Goal: Submit feedback/report problem: Provide input to the site owners about the experience or issues

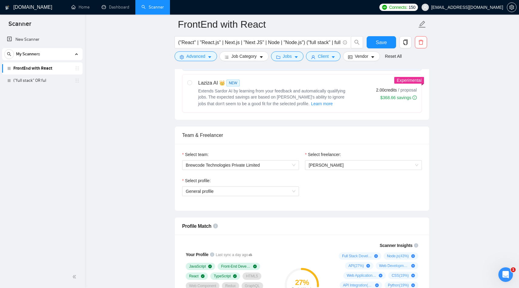
scroll to position [269, 0]
click at [504, 273] on icon "Open Intercom Messenger" at bounding box center [505, 274] width 10 height 10
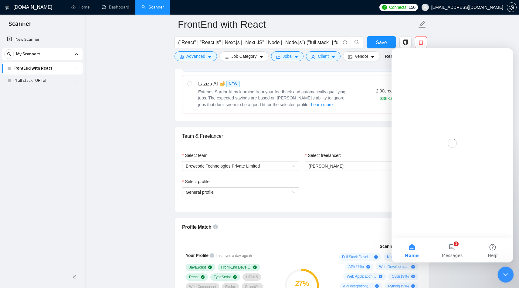
scroll to position [0, 0]
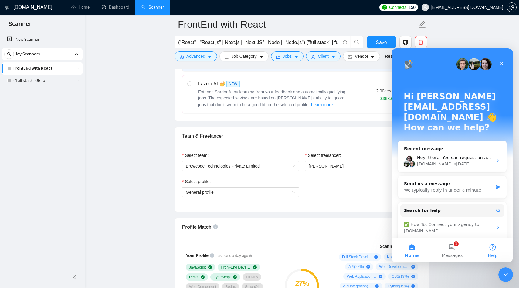
click at [494, 247] on button "Help" at bounding box center [493, 250] width 40 height 24
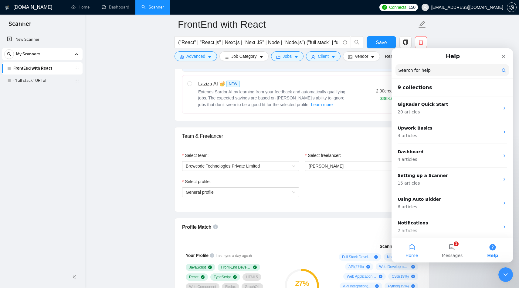
click at [412, 249] on button "Home" at bounding box center [412, 250] width 40 height 24
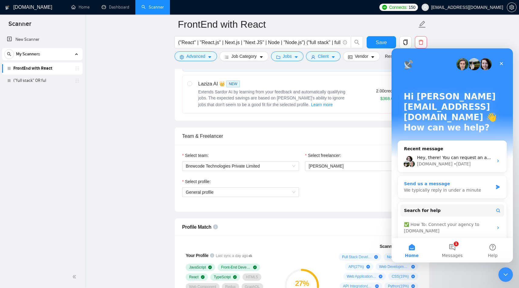
click at [451, 187] on div "We typically reply in under a minute" at bounding box center [448, 190] width 89 height 6
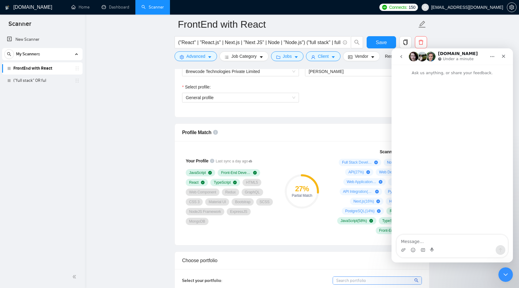
scroll to position [419, 0]
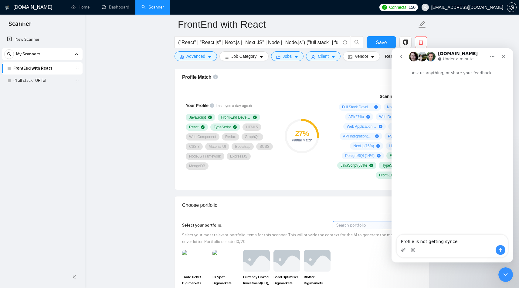
type textarea "Profile is not getting synced"
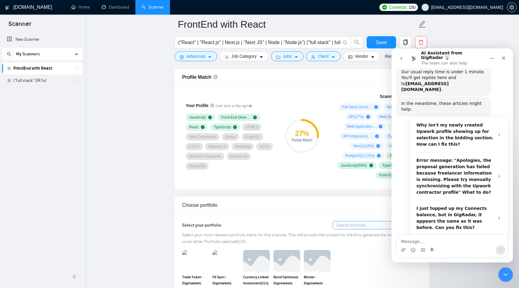
scroll to position [46, 0]
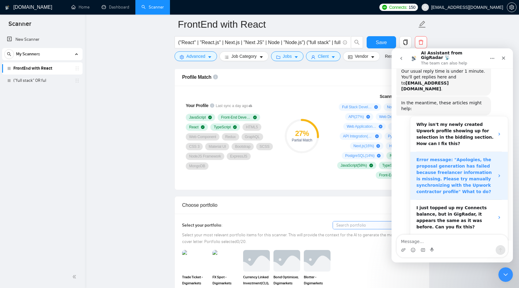
click at [442, 167] on strong "Error message: "Apologies, the proposal generation has failed because freelance…" at bounding box center [454, 175] width 75 height 37
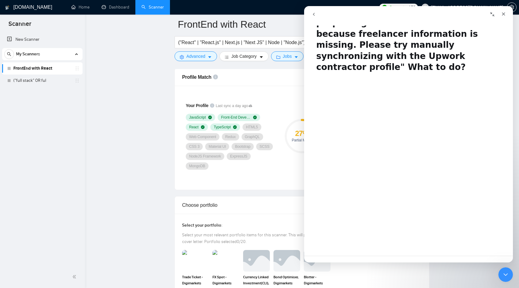
scroll to position [0, 0]
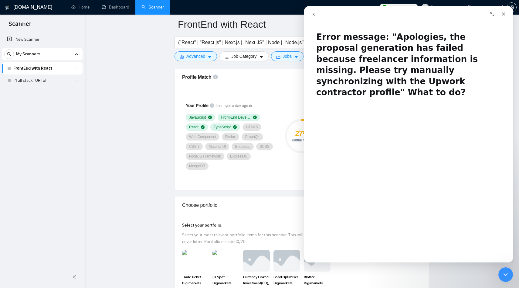
click at [316, 19] on button "go back" at bounding box center [314, 15] width 12 height 12
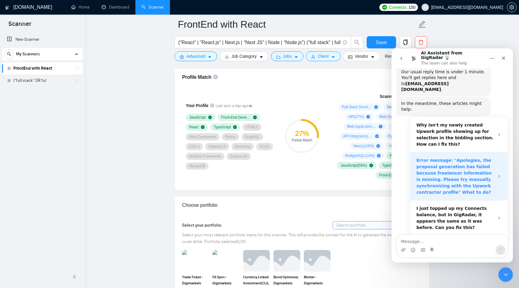
scroll to position [46, 0]
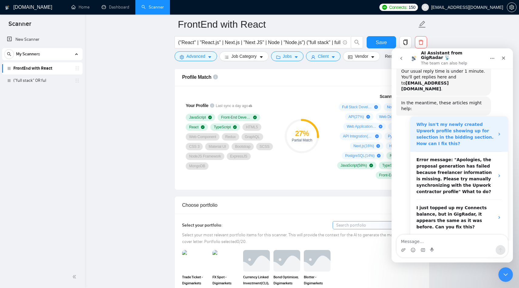
click at [448, 122] on strong "Why isn't my newly created Upwork profile showing up for selection in the biddi…" at bounding box center [455, 134] width 77 height 24
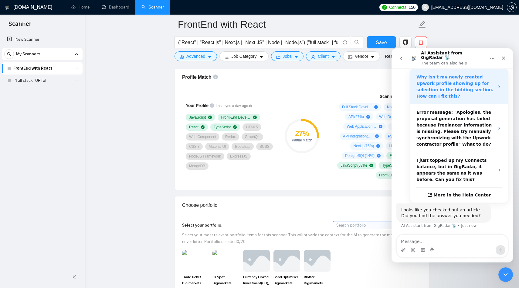
scroll to position [0, 0]
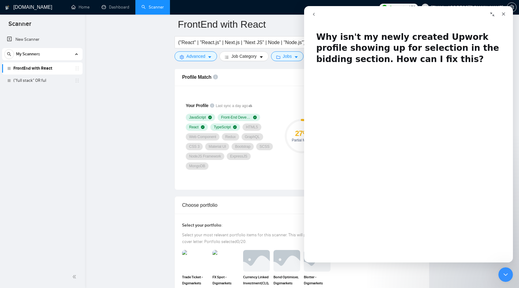
click at [313, 16] on icon "go back" at bounding box center [314, 14] width 5 height 5
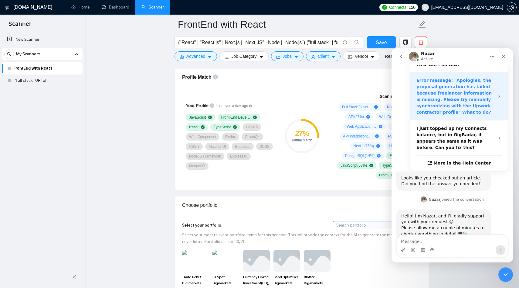
scroll to position [122, 0]
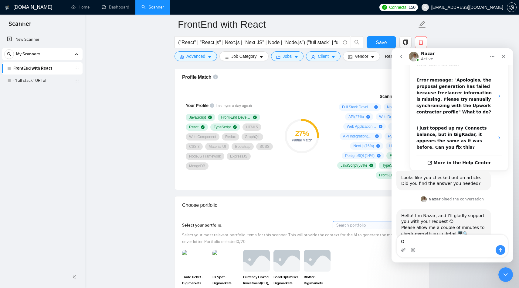
type textarea "Ok"
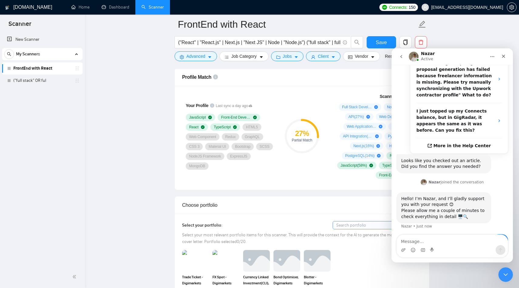
scroll to position [140, 0]
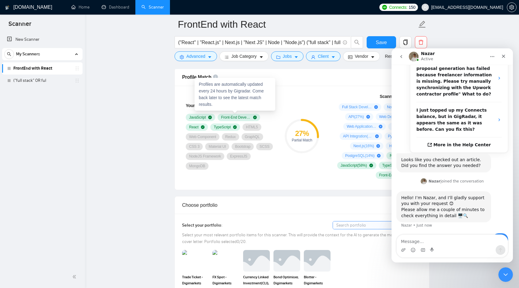
click at [218, 109] on span "Last sync a day ago" at bounding box center [234, 106] width 36 height 6
copy div "Last sync a day ago JavaScript Front-End Development React TypeScript HTML5 Web…"
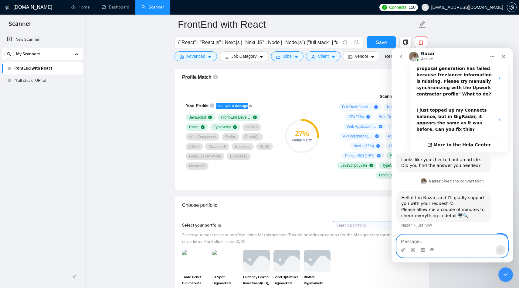
click at [418, 238] on textarea "Message…" at bounding box center [452, 240] width 111 height 10
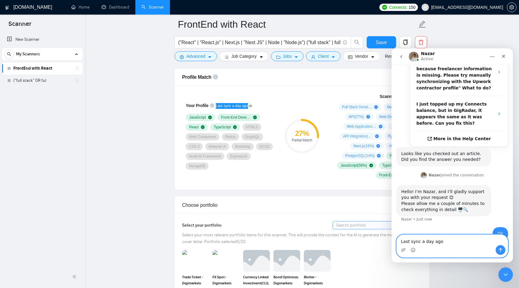
scroll to position [152, 0]
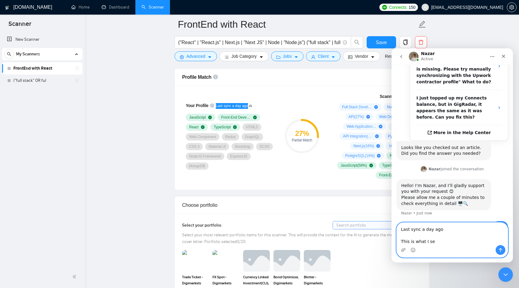
type textarea "Last sync a day ago This is what I see"
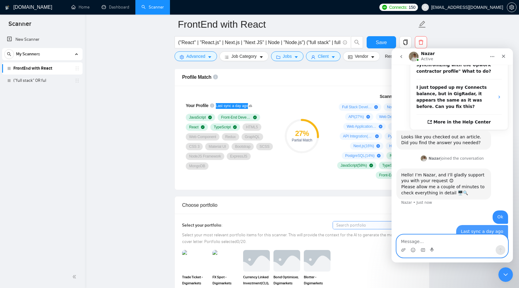
scroll to position [163, 0]
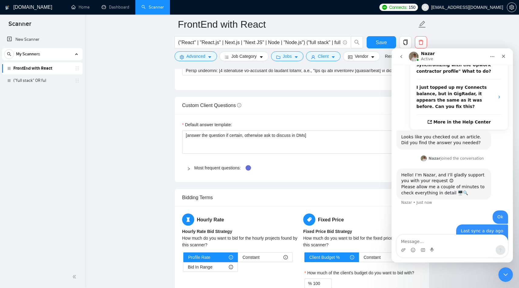
scroll to position [806, 0]
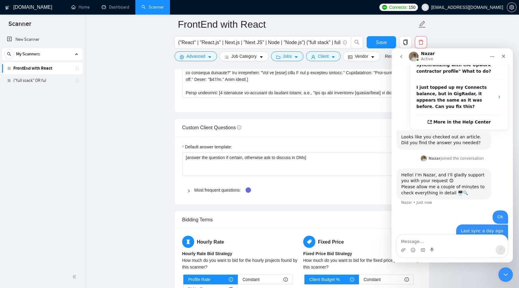
click at [169, 175] on main "FrontEnd with React ("React" | "React.js" | Next.js | "Next JS" | Node | "Node.…" at bounding box center [302, 39] width 415 height 1640
click at [205, 197] on div "Most frequent questions:" at bounding box center [302, 190] width 240 height 14
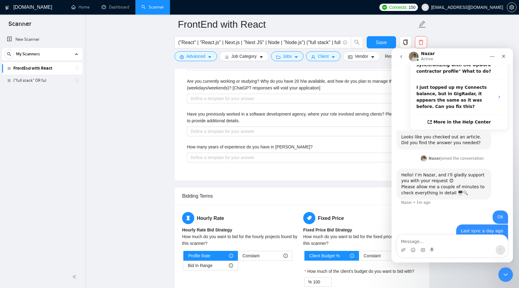
scroll to position [1125, 0]
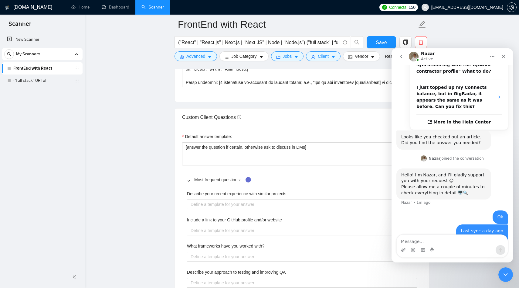
scroll to position [814, 0]
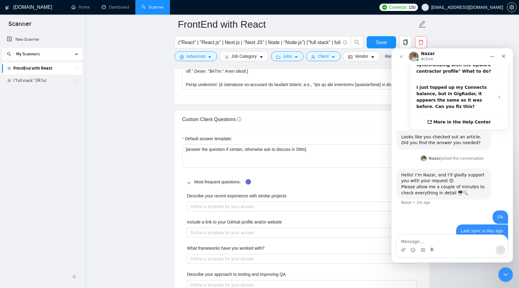
click at [148, 5] on link "Scanner" at bounding box center [153, 7] width 22 height 5
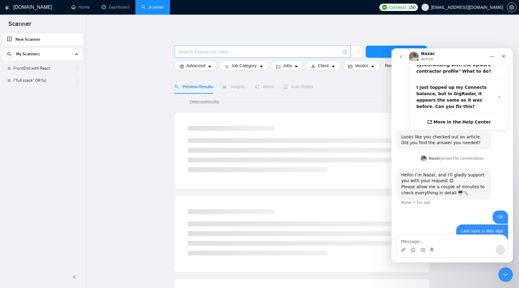
click at [200, 50] on input "text" at bounding box center [259, 52] width 162 height 8
paste input "(MERN*) | ((React*) | "react js") ((Node*) | "Node js" | fullstack | "full stac…"
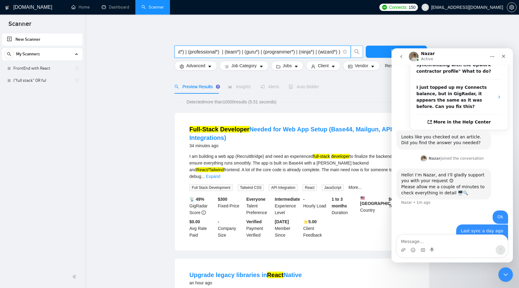
click at [355, 52] on icon "search" at bounding box center [357, 51] width 5 height 5
type input "(MERN*) | ((React*) | "react js") ((Node*) | "Node js" | fullstack | "full stac…"
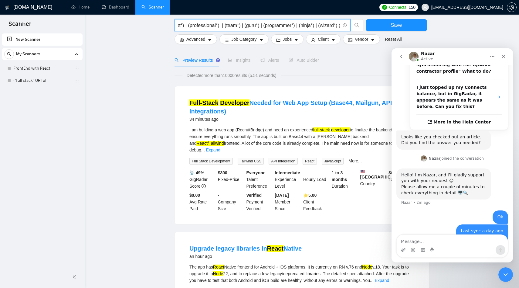
scroll to position [0, 0]
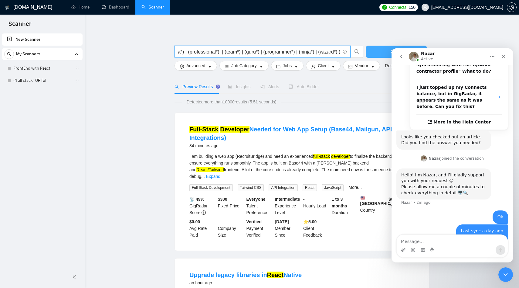
click at [373, 51] on button "Save" at bounding box center [396, 52] width 61 height 12
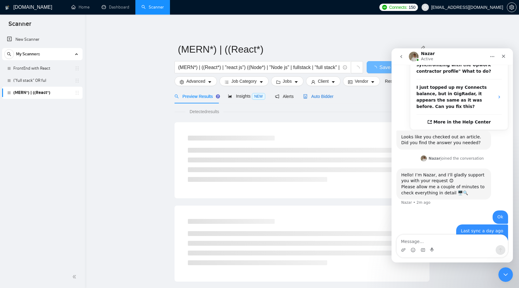
click at [314, 97] on span "Auto Bidder" at bounding box center [318, 96] width 30 height 5
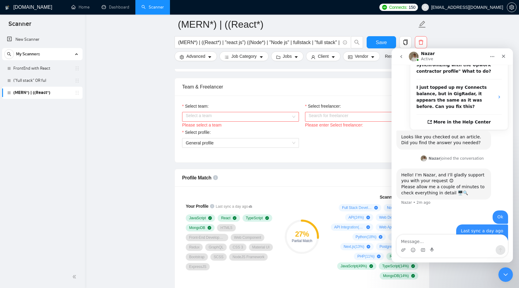
scroll to position [316, 0]
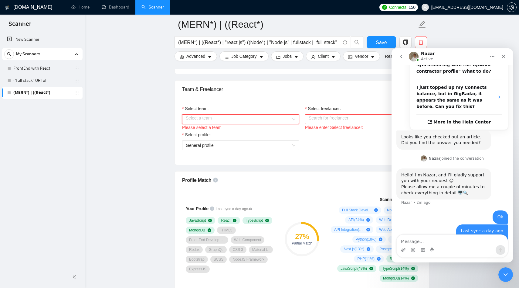
click at [226, 124] on input "Select team:" at bounding box center [238, 119] width 105 height 9
click at [220, 137] on div "Brewcode Technologies Private Limited" at bounding box center [241, 137] width 110 height 7
click at [349, 124] on input "Select freelancer:" at bounding box center [361, 119] width 105 height 9
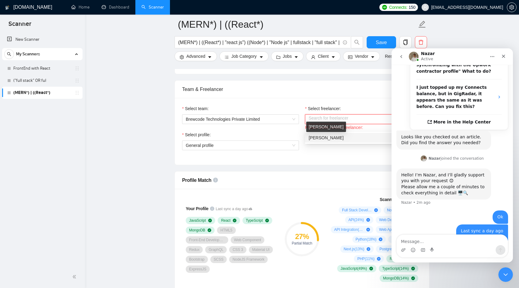
click at [332, 139] on span "[PERSON_NAME]" at bounding box center [326, 137] width 35 height 5
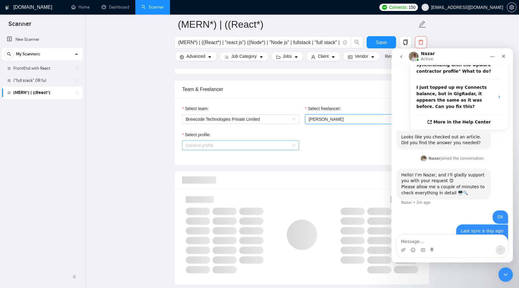
click at [229, 150] on span "General profile" at bounding box center [241, 145] width 110 height 9
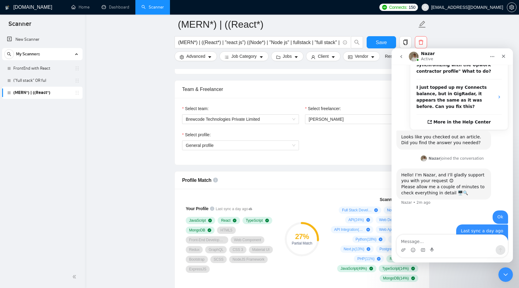
click at [427, 189] on div "Hello! I’m Nazar, and I’ll gladly support you with your request 😊 Please allow …" at bounding box center [453, 189] width 112 height 42
click at [407, 242] on textarea "Message…" at bounding box center [452, 240] width 111 height 10
type textarea "Hello"
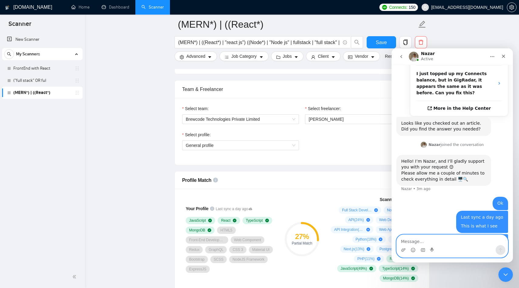
scroll to position [177, 0]
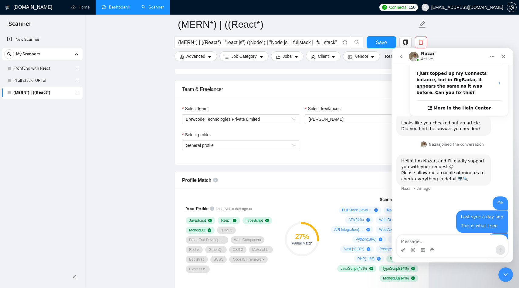
click at [109, 6] on link "Dashboard" at bounding box center [116, 7] width 28 height 5
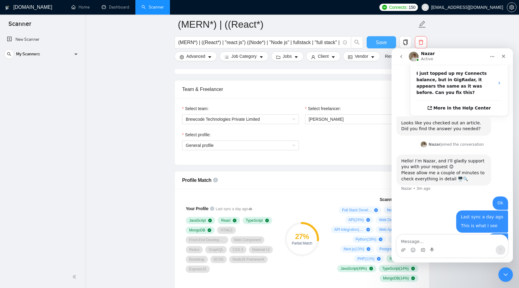
click at [377, 43] on span "Save" at bounding box center [381, 43] width 11 height 8
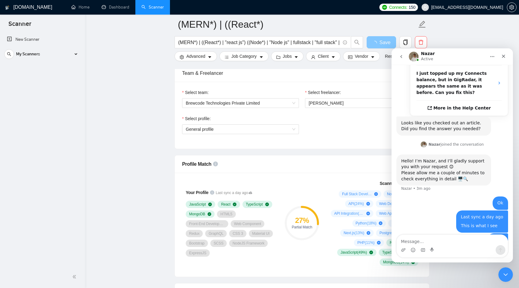
scroll to position [357, 0]
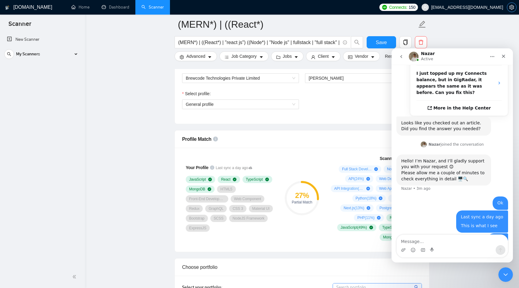
click at [511, 8] on icon "setting" at bounding box center [512, 7] width 5 height 5
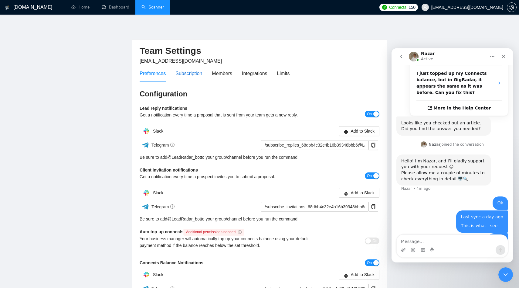
click at [197, 71] on div "Subscription" at bounding box center [189, 74] width 27 height 8
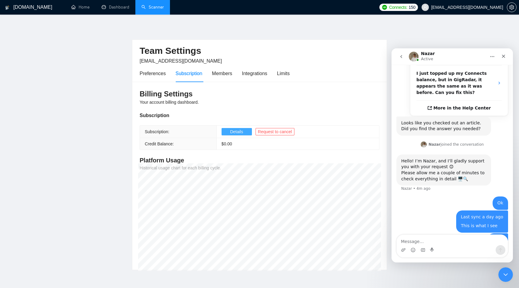
click at [234, 133] on span "Details" at bounding box center [236, 131] width 13 height 7
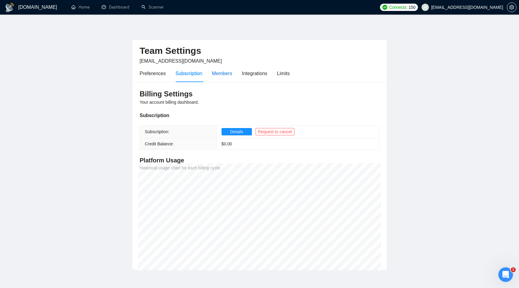
click at [226, 76] on div "Members" at bounding box center [222, 74] width 20 height 8
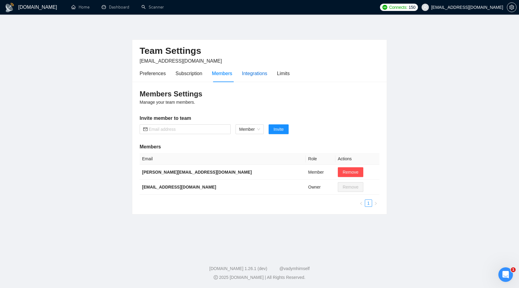
click at [251, 77] on div "Integrations" at bounding box center [255, 74] width 26 height 8
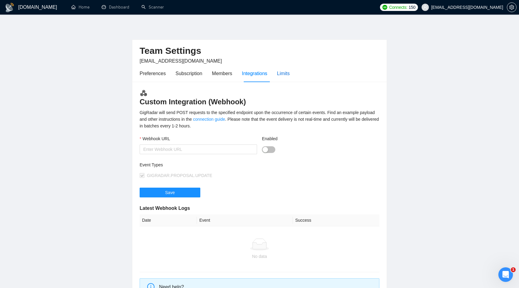
click at [281, 71] on div "Limits" at bounding box center [283, 74] width 13 height 8
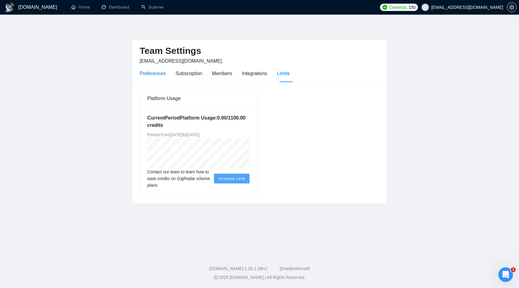
click at [156, 72] on div "Preferences" at bounding box center [153, 74] width 26 height 8
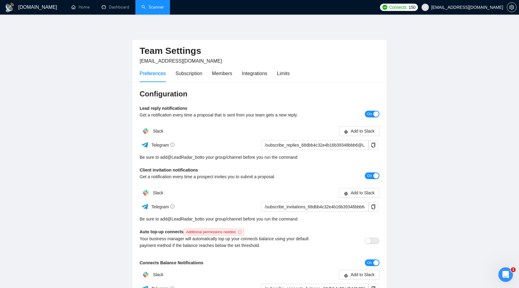
click at [154, 9] on link "Scanner" at bounding box center [153, 7] width 22 height 5
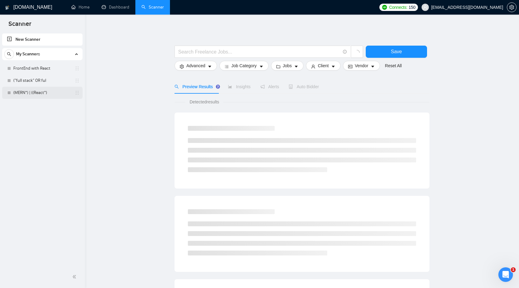
click at [30, 96] on link "(MERN*) | ((React*)" at bounding box center [42, 93] width 58 height 12
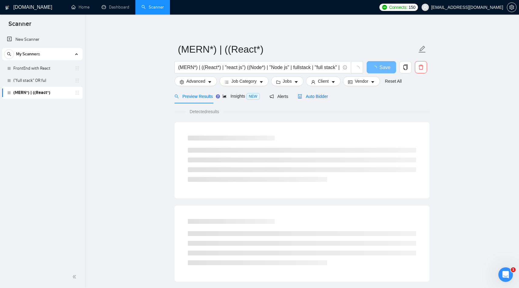
click at [315, 98] on span "Auto Bidder" at bounding box center [313, 96] width 30 height 5
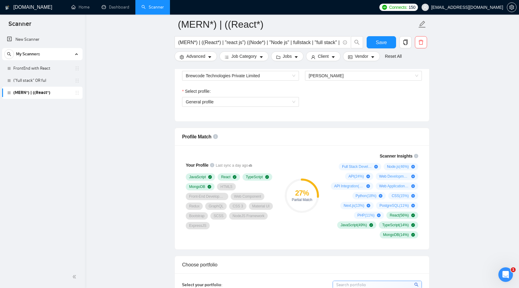
scroll to position [368, 0]
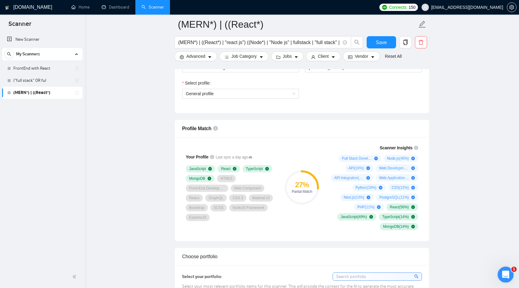
click at [503, 272] on icon "Open Intercom Messenger" at bounding box center [505, 274] width 10 height 10
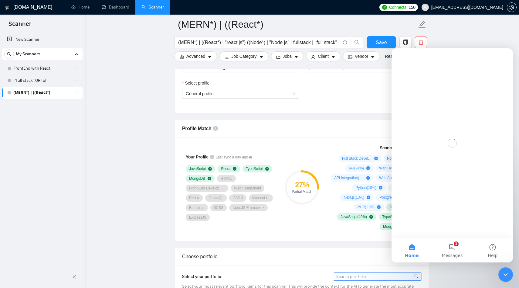
scroll to position [0, 0]
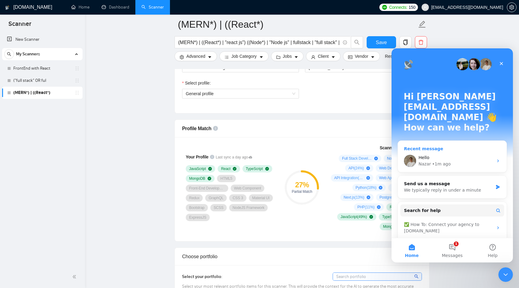
click at [447, 161] on div "• 1m ago" at bounding box center [442, 164] width 19 height 6
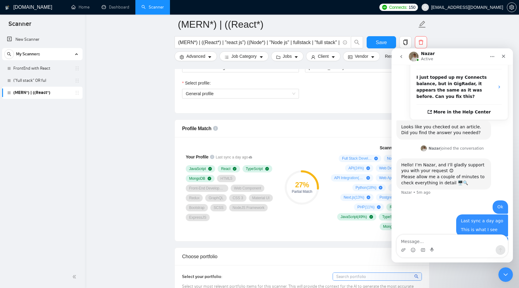
scroll to position [177, 0]
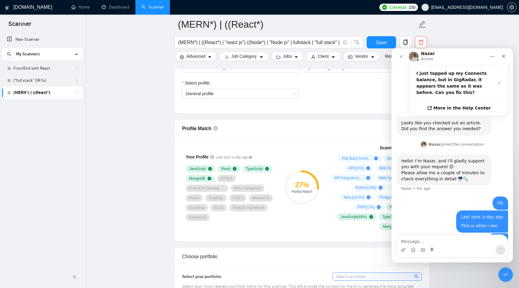
type textarea "?"
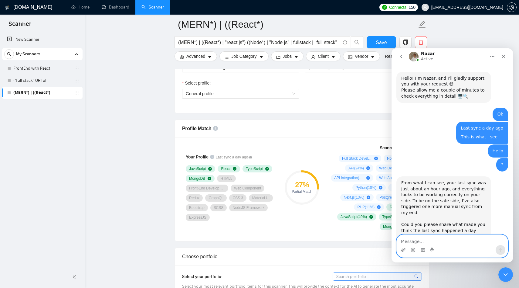
scroll to position [263, 0]
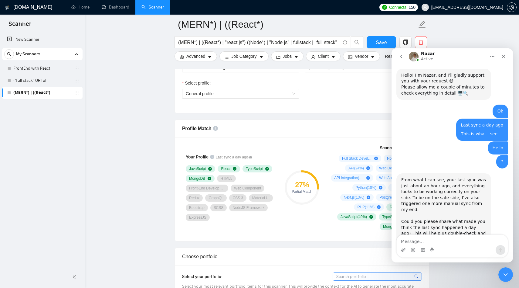
click at [488, 60] on button "Home" at bounding box center [493, 57] width 12 height 12
click at [462, 54] on div "Nazar Active" at bounding box center [447, 56] width 77 height 11
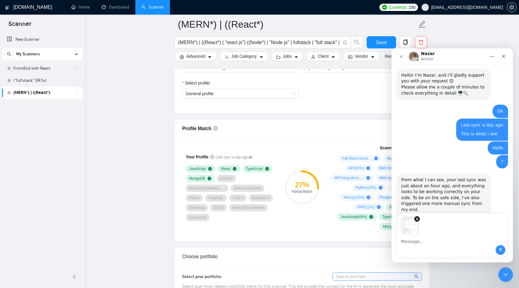
scroll to position [284, 0]
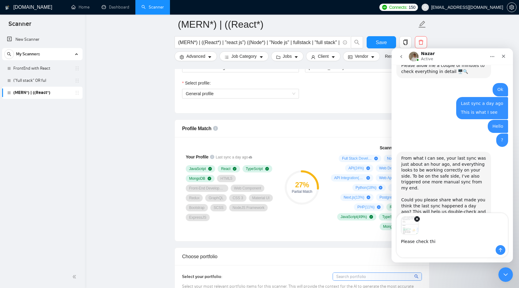
type textarea "Please check this"
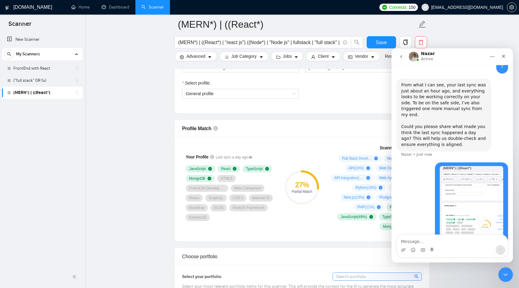
scroll to position [365, 0]
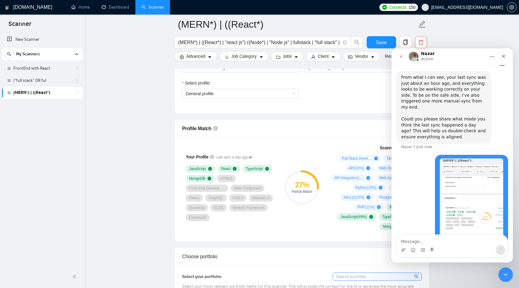
click at [74, 51] on div "My Scanners" at bounding box center [42, 54] width 76 height 12
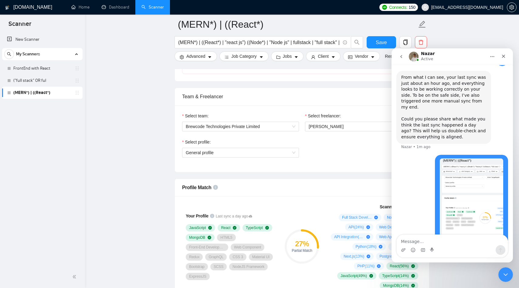
scroll to position [308, 0]
click at [249, 158] on span "General profile" at bounding box center [241, 153] width 110 height 9
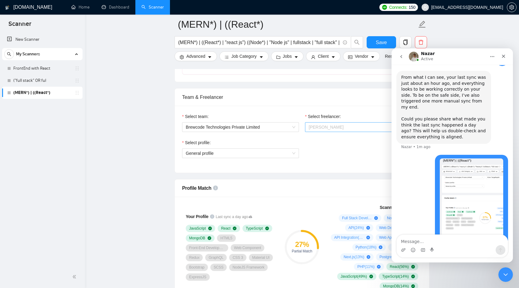
click at [320, 129] on span "[PERSON_NAME]" at bounding box center [364, 126] width 110 height 9
click at [456, 181] on img "kiran@brewcode.co says…" at bounding box center [471, 198] width 63 height 81
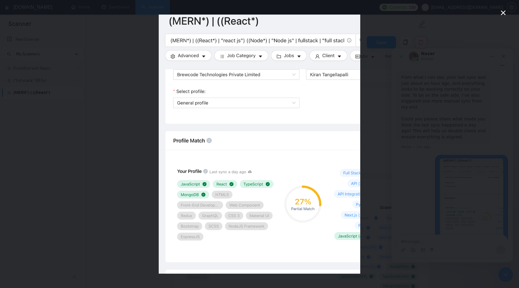
scroll to position [0, 0]
click at [87, 149] on div "Intercom messenger" at bounding box center [259, 144] width 519 height 288
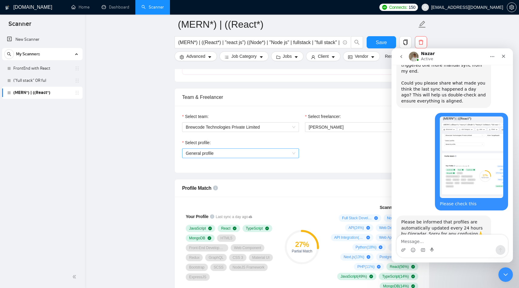
scroll to position [401, 0]
click at [421, 238] on textarea "Message…" at bounding box center [452, 240] width 111 height 10
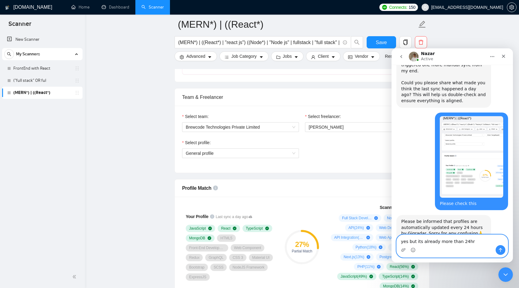
type textarea "yes but its already more than 24hrs"
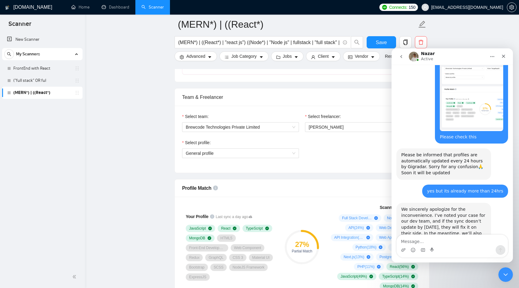
scroll to position [473, 0]
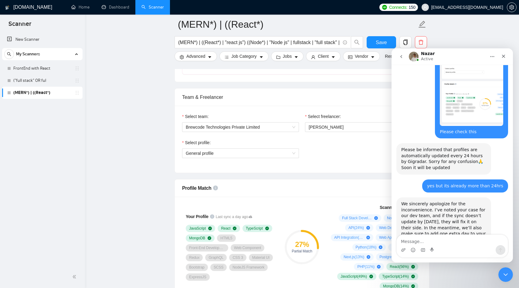
click at [451, 204] on div "We sincerely apologize for the inconvenience. I’ve noted your case for our dev …" at bounding box center [444, 222] width 85 height 42
click at [442, 242] on textarea "Message…" at bounding box center [452, 240] width 111 height 10
type textarea "please"
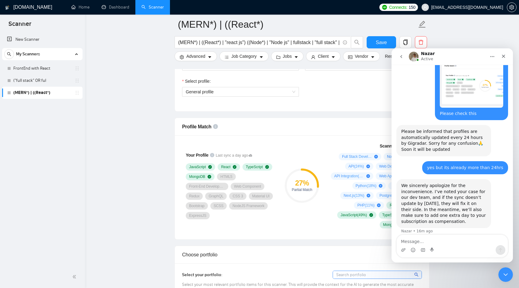
scroll to position [390, 0]
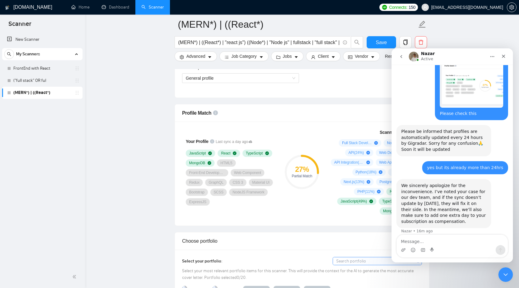
scroll to position [378, 0]
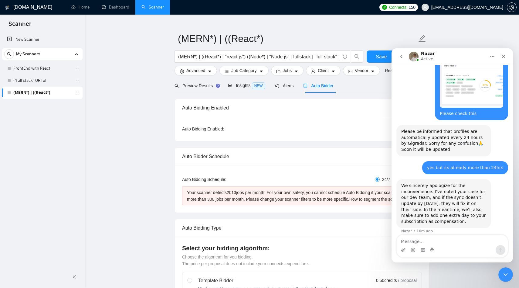
scroll to position [10, 0]
